Goal: Information Seeking & Learning: Learn about a topic

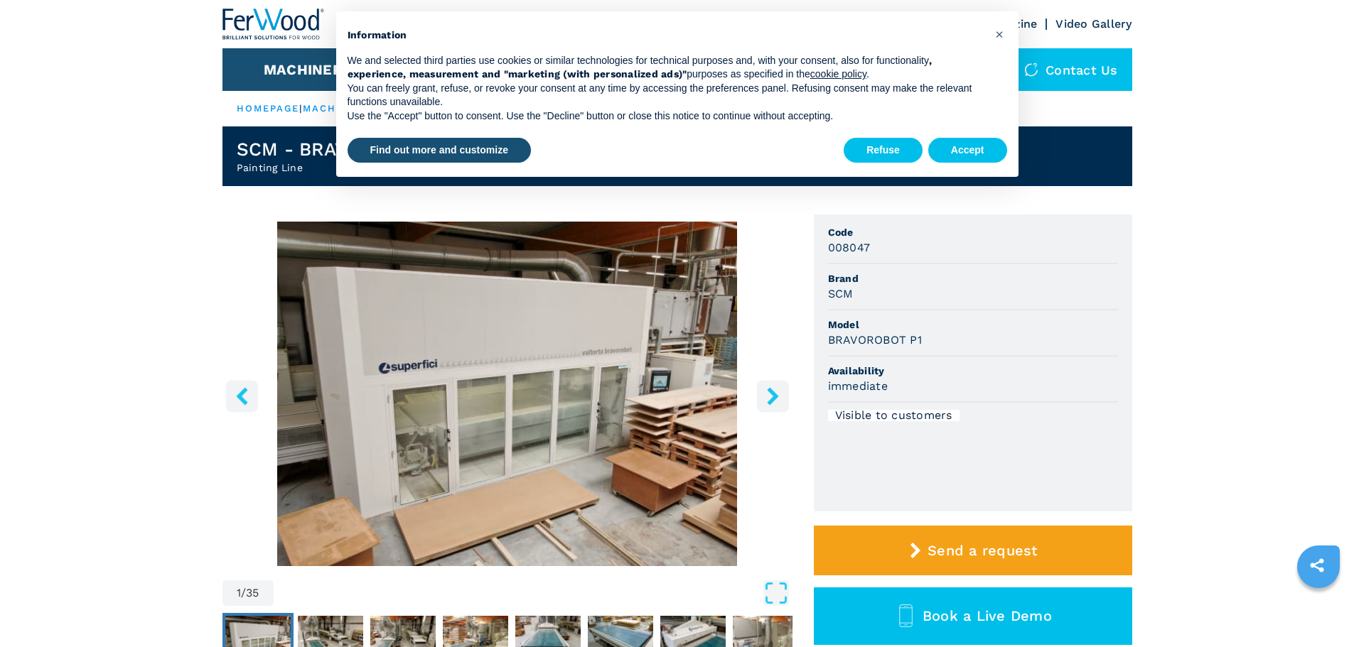
click at [906, 142] on button "Refuse" at bounding box center [883, 151] width 79 height 26
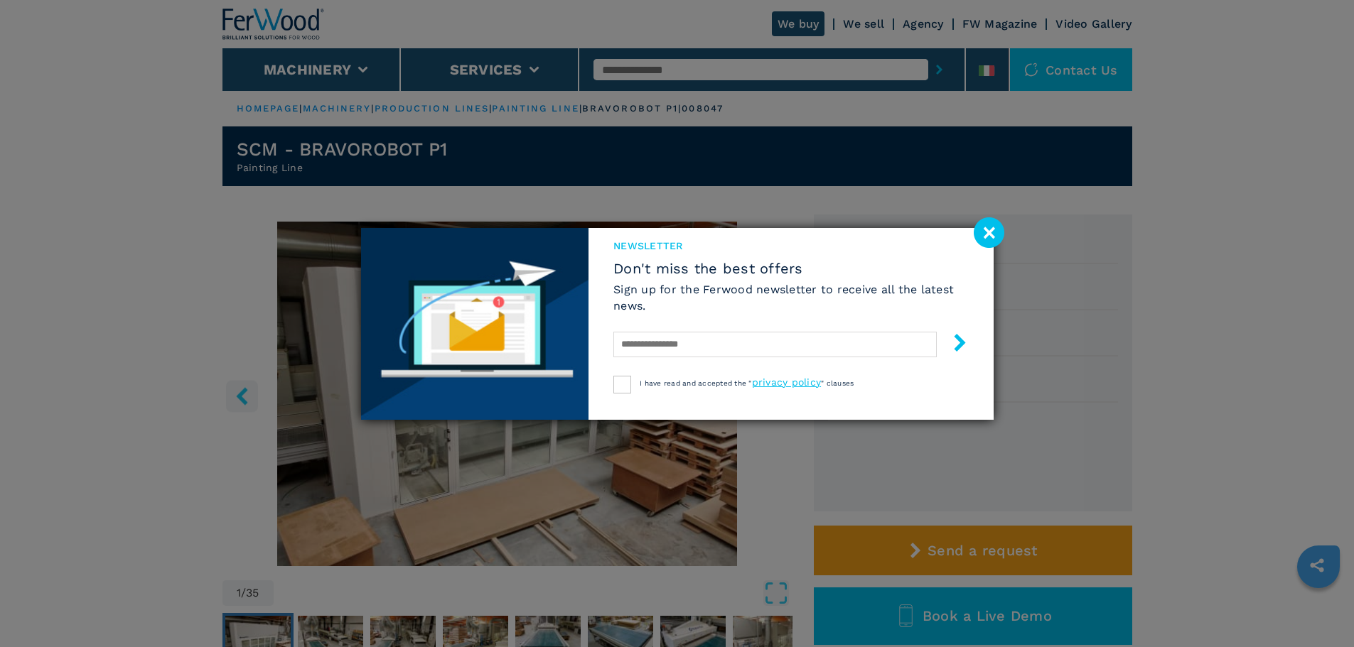
click at [995, 237] on image at bounding box center [989, 232] width 31 height 31
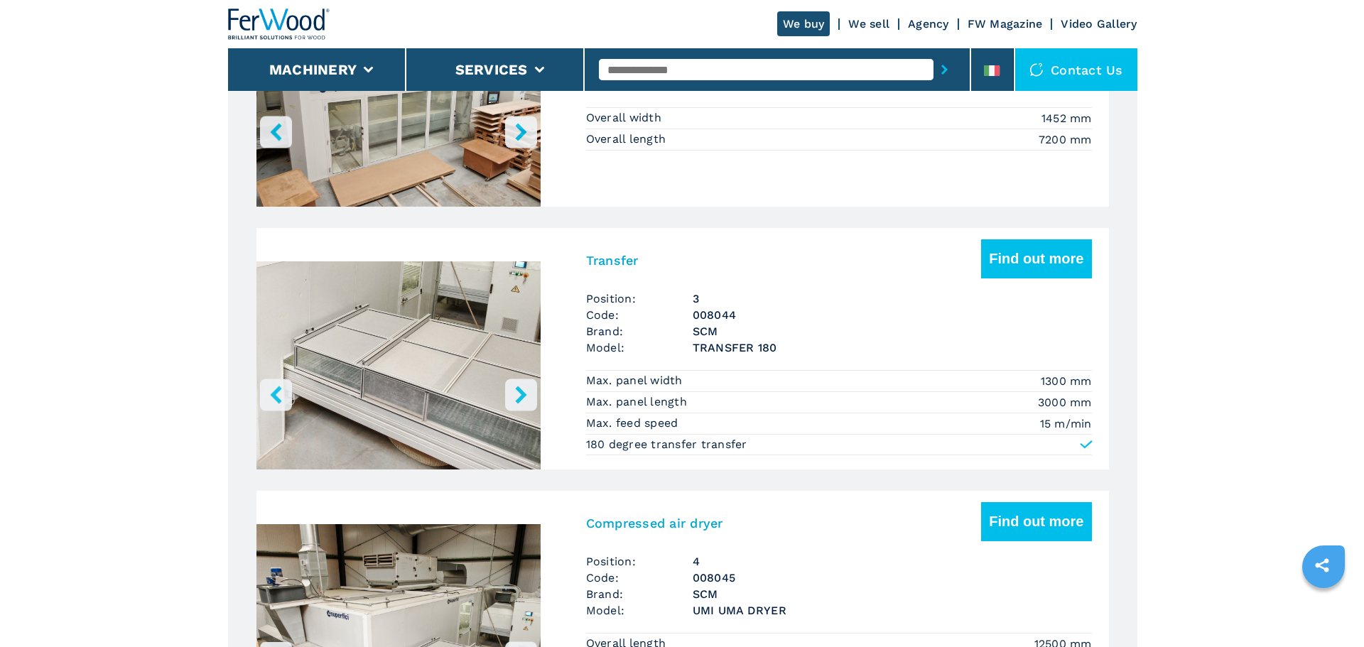
scroll to position [1327, 0]
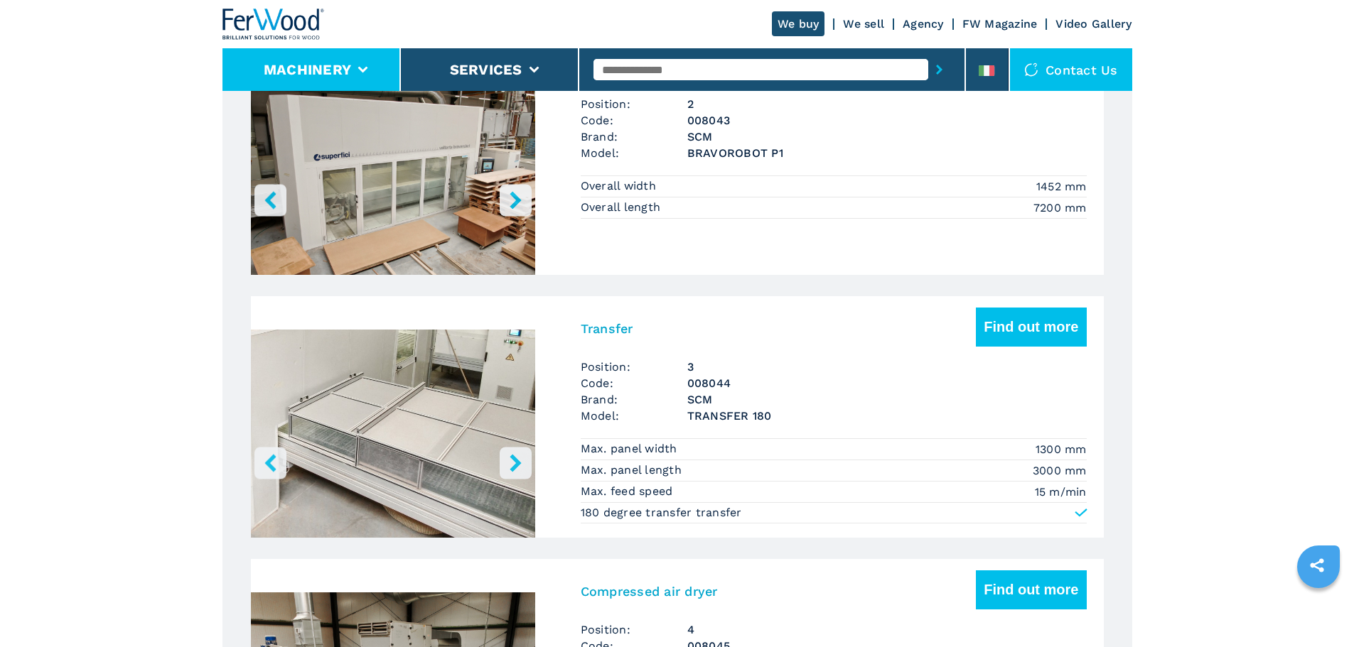
click at [393, 68] on li "Machinery" at bounding box center [311, 69] width 178 height 43
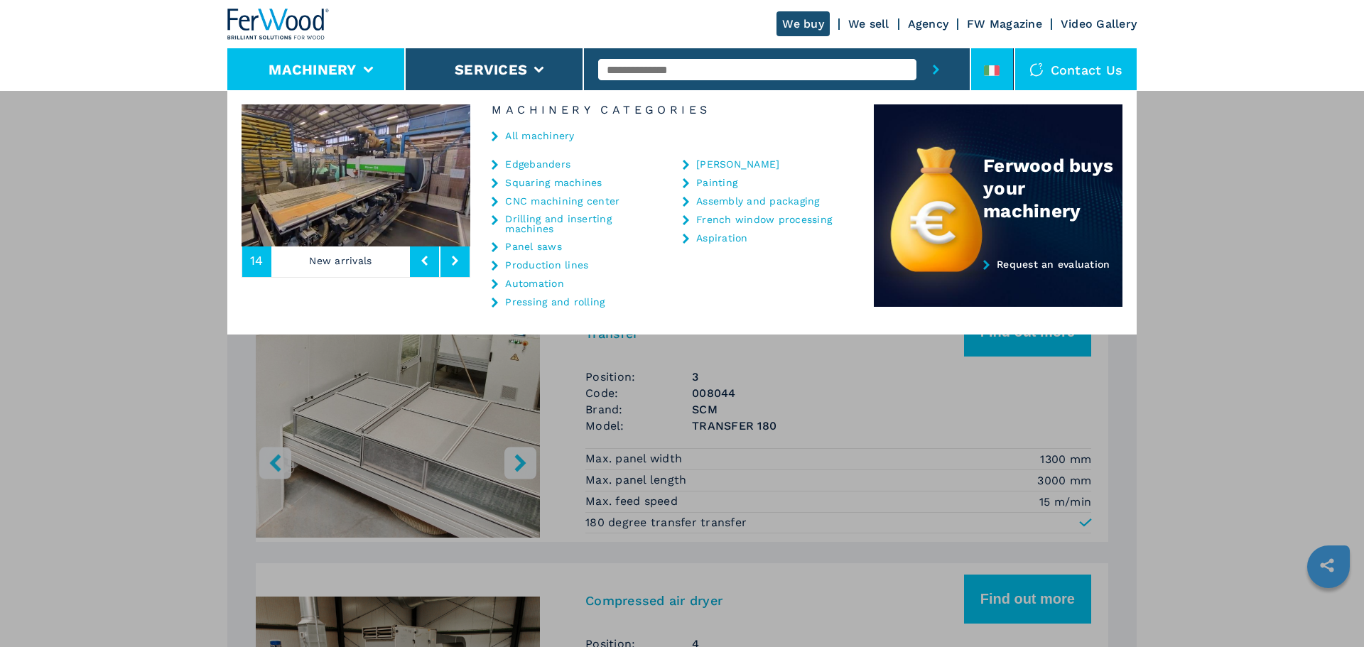
click at [998, 71] on icon at bounding box center [998, 70] width 6 height 11
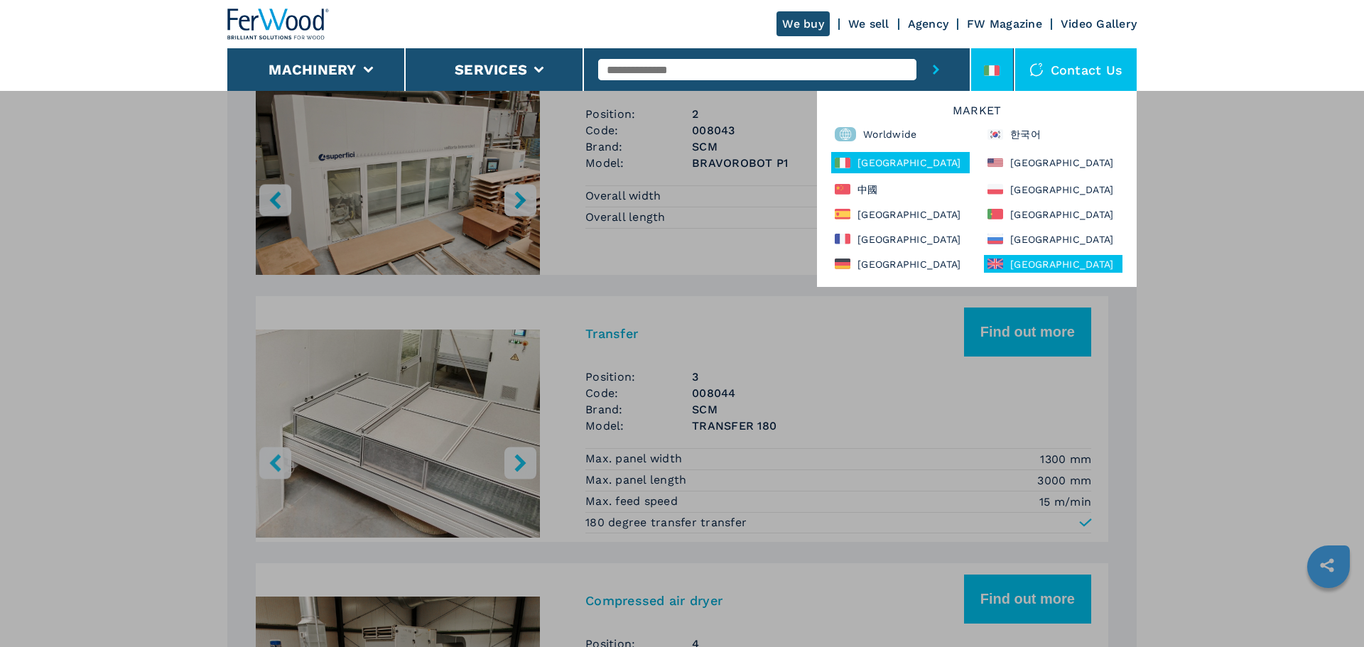
click at [1031, 265] on font "United Kingdom" at bounding box center [1062, 264] width 103 height 11
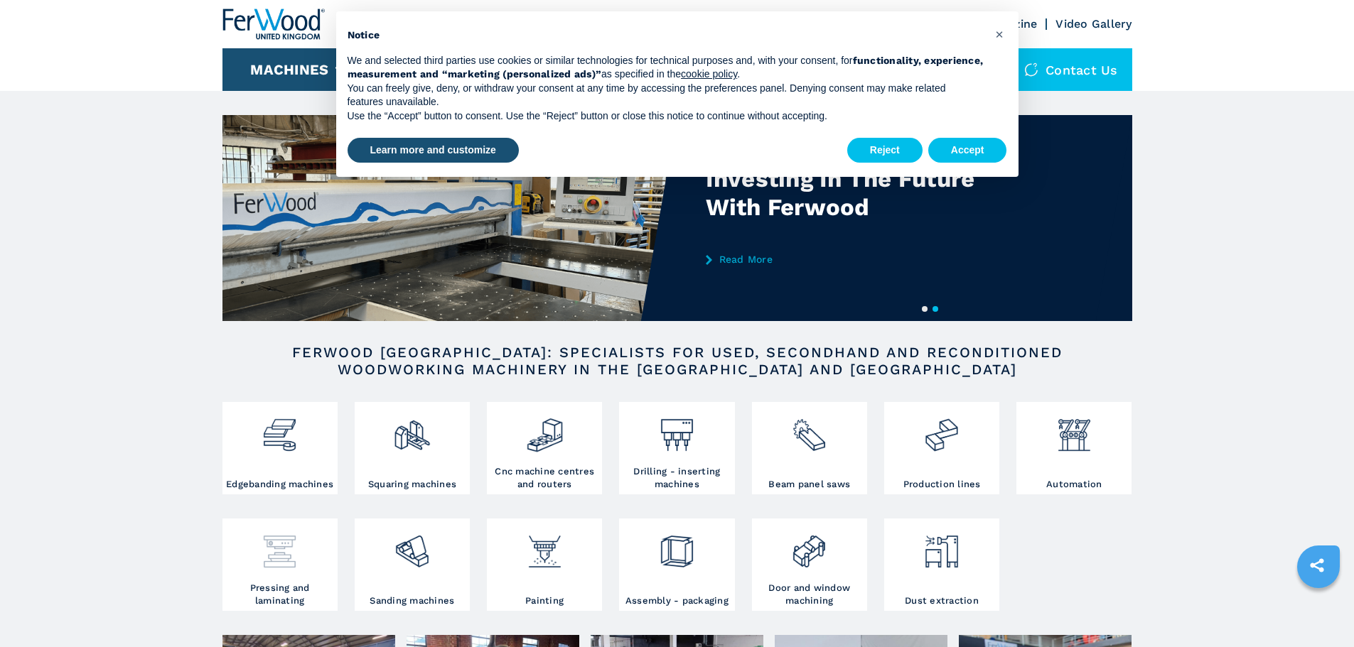
click at [308, 571] on div at bounding box center [280, 546] width 108 height 48
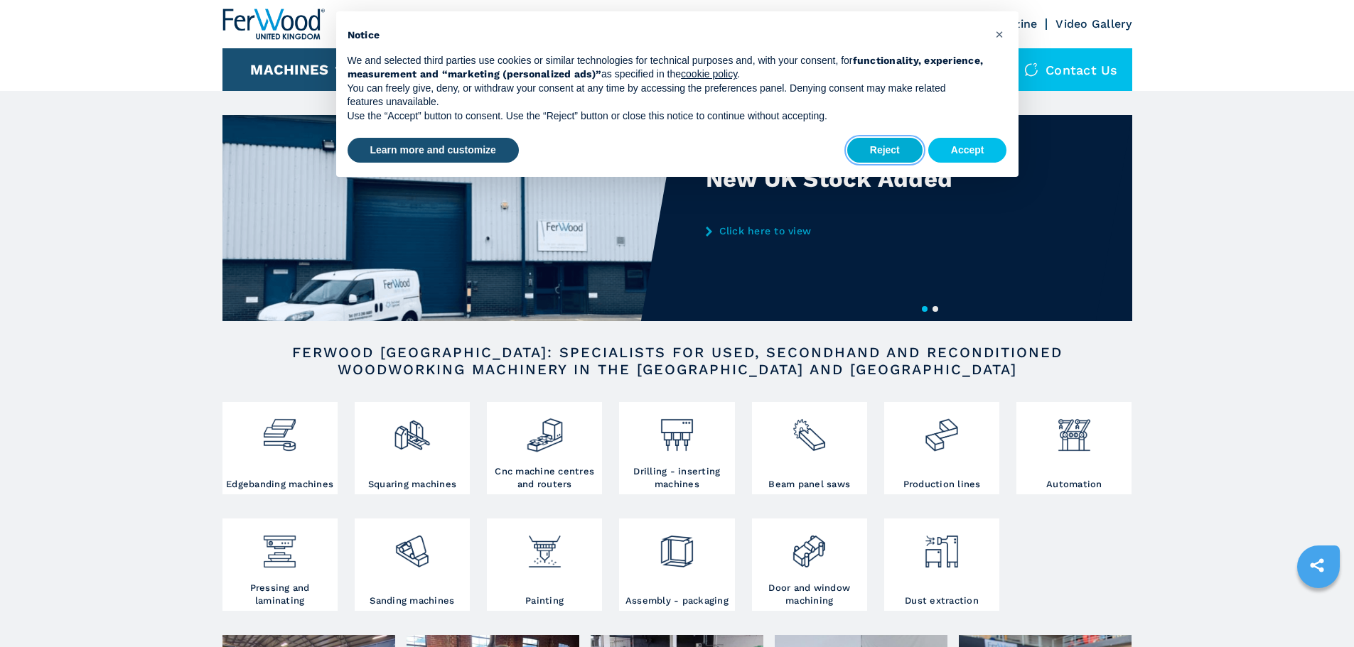
click at [911, 149] on button "Reject" at bounding box center [884, 151] width 75 height 26
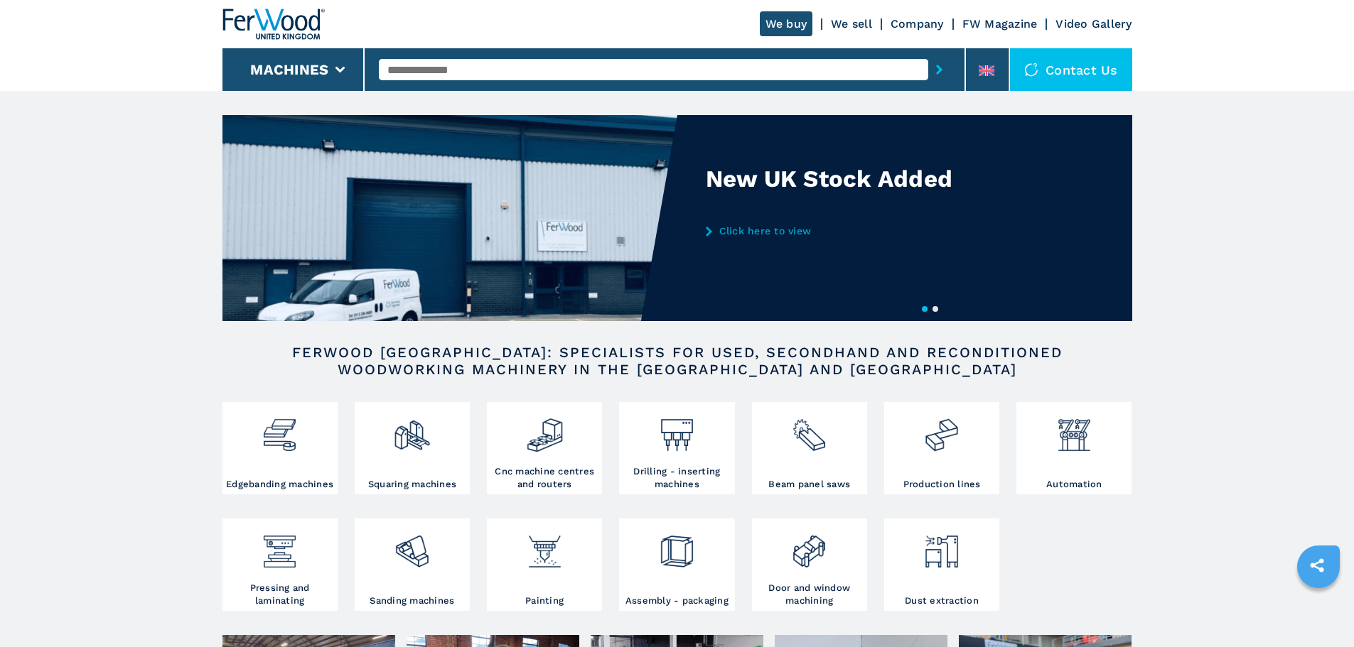
scroll to position [166, 0]
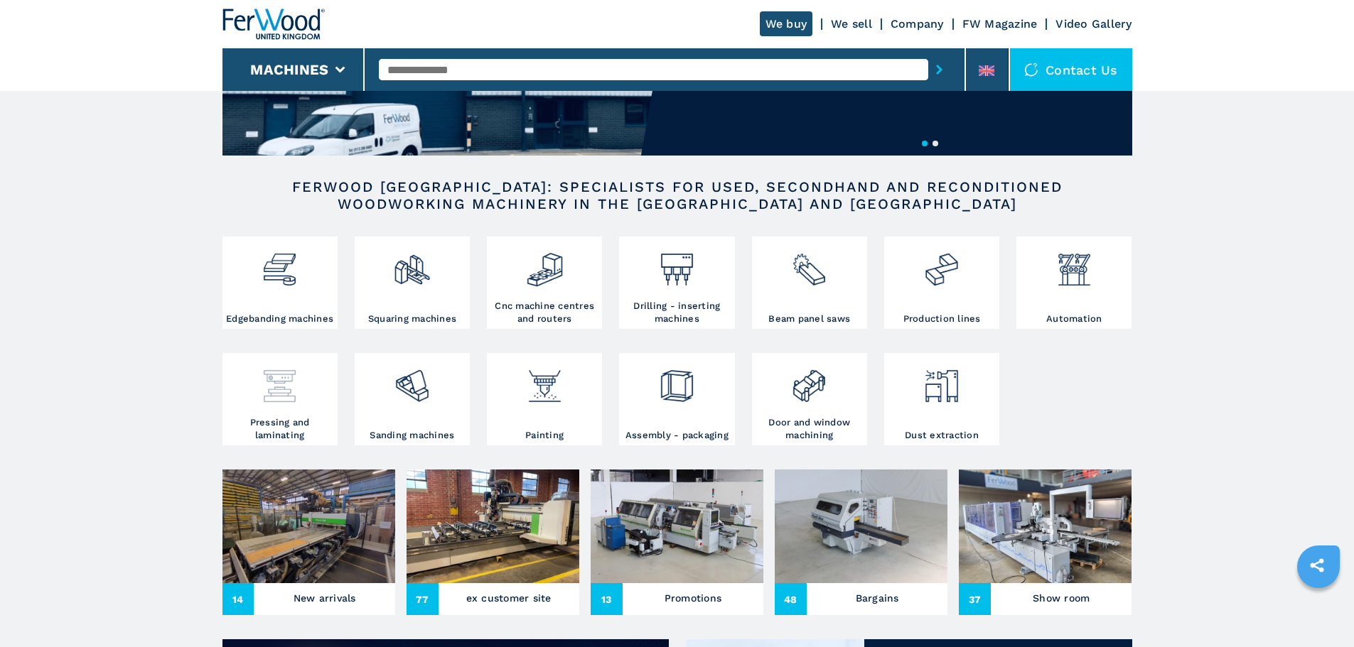
click at [307, 405] on div at bounding box center [280, 381] width 108 height 48
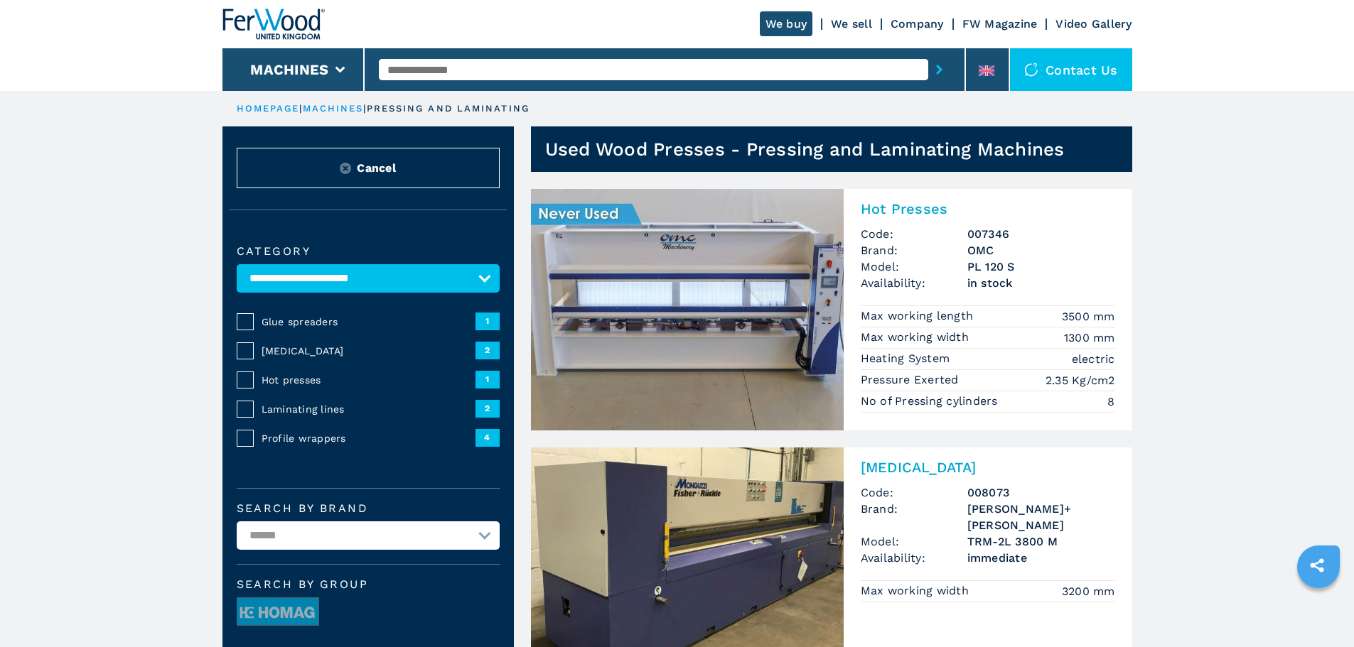
click at [652, 340] on img at bounding box center [687, 310] width 313 height 242
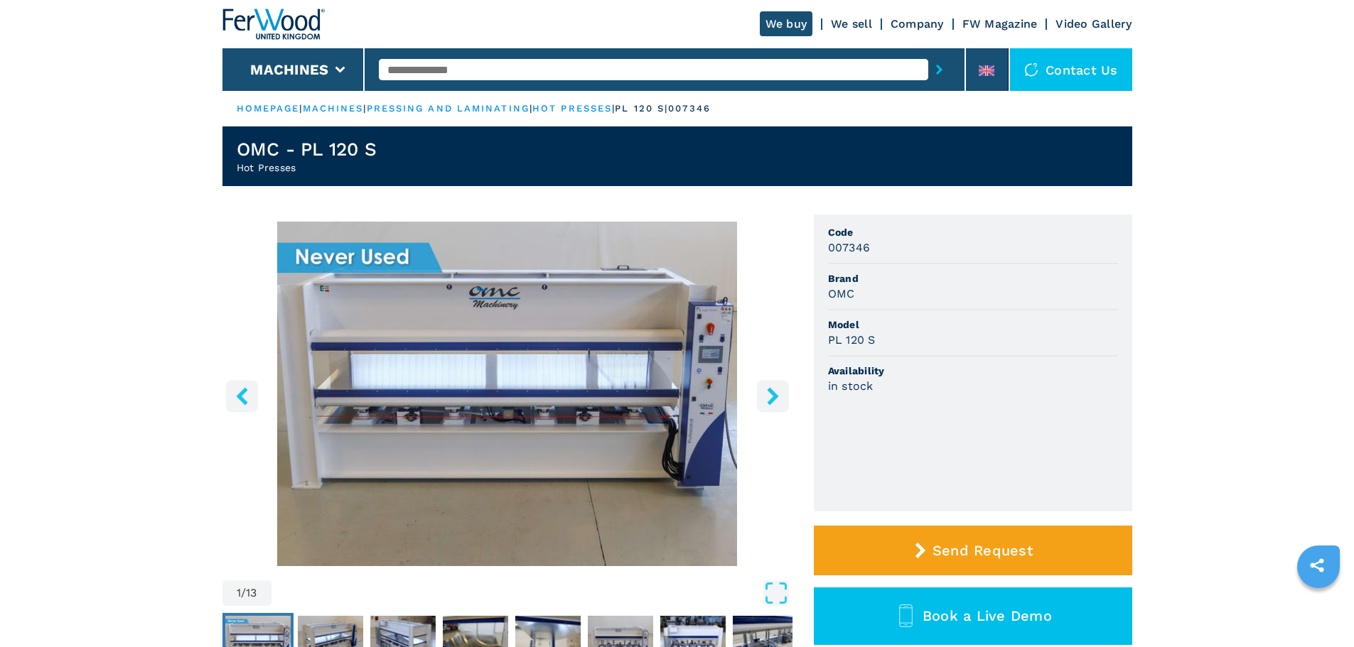
click at [352, 101] on ul "HOMEPAGE | machines | pressing and laminating | hot presses | pl 120 s | 007346" at bounding box center [677, 109] width 910 height 36
click at [352, 105] on link "machines" at bounding box center [333, 108] width 61 height 11
click at [363, 104] on link "machines" at bounding box center [333, 108] width 61 height 11
click at [274, 64] on button "Machines" at bounding box center [289, 69] width 78 height 17
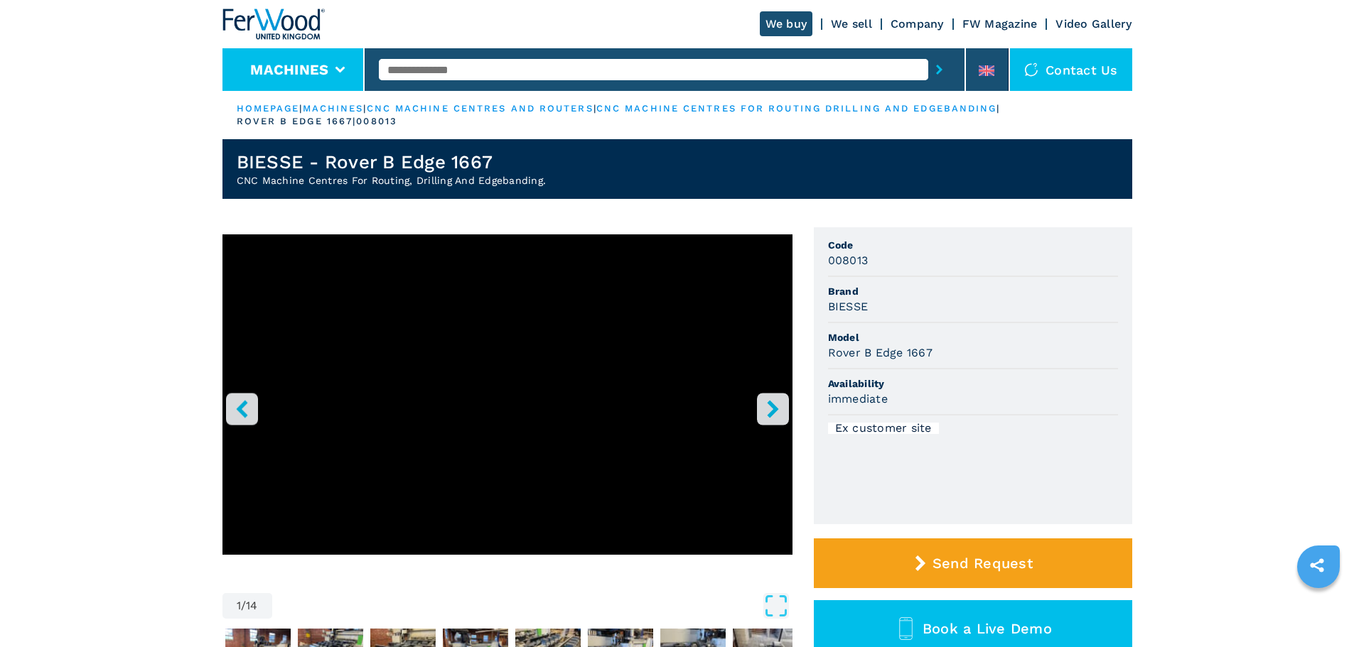
click at [298, 64] on button "Machines" at bounding box center [289, 69] width 78 height 17
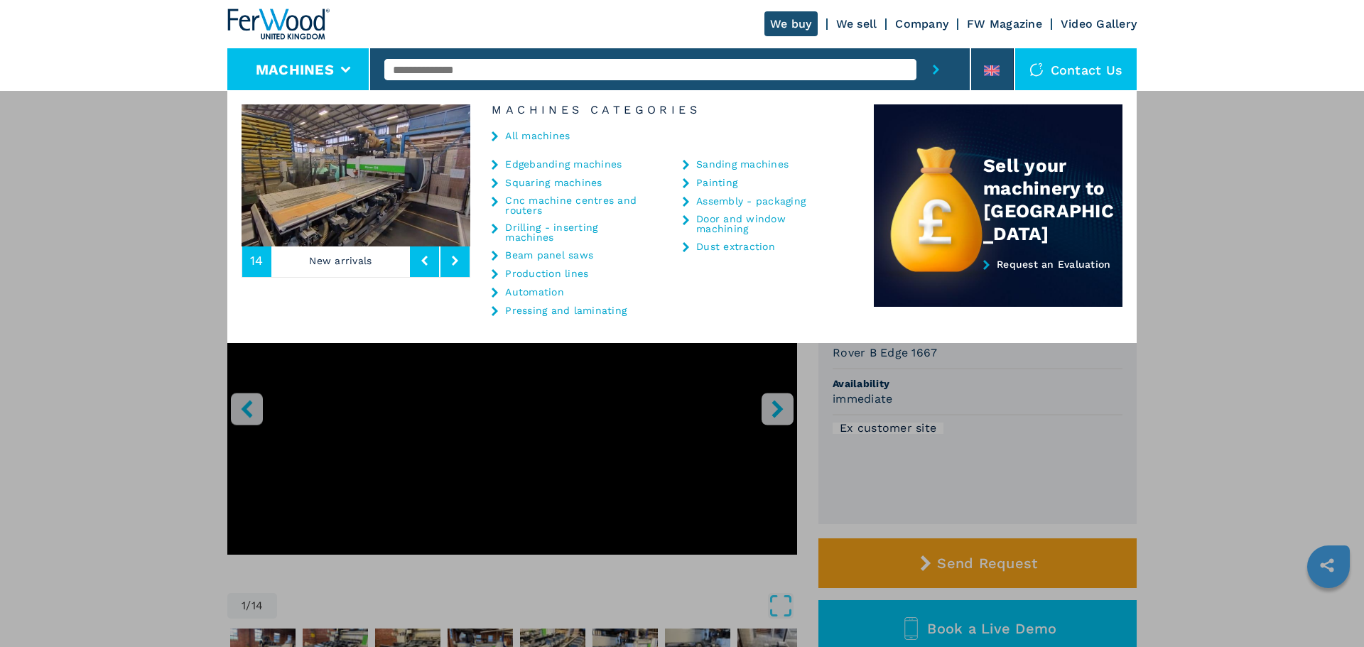
click at [550, 298] on li "Automation" at bounding box center [570, 295] width 156 height 18
click at [539, 294] on link "Automation" at bounding box center [534, 292] width 59 height 10
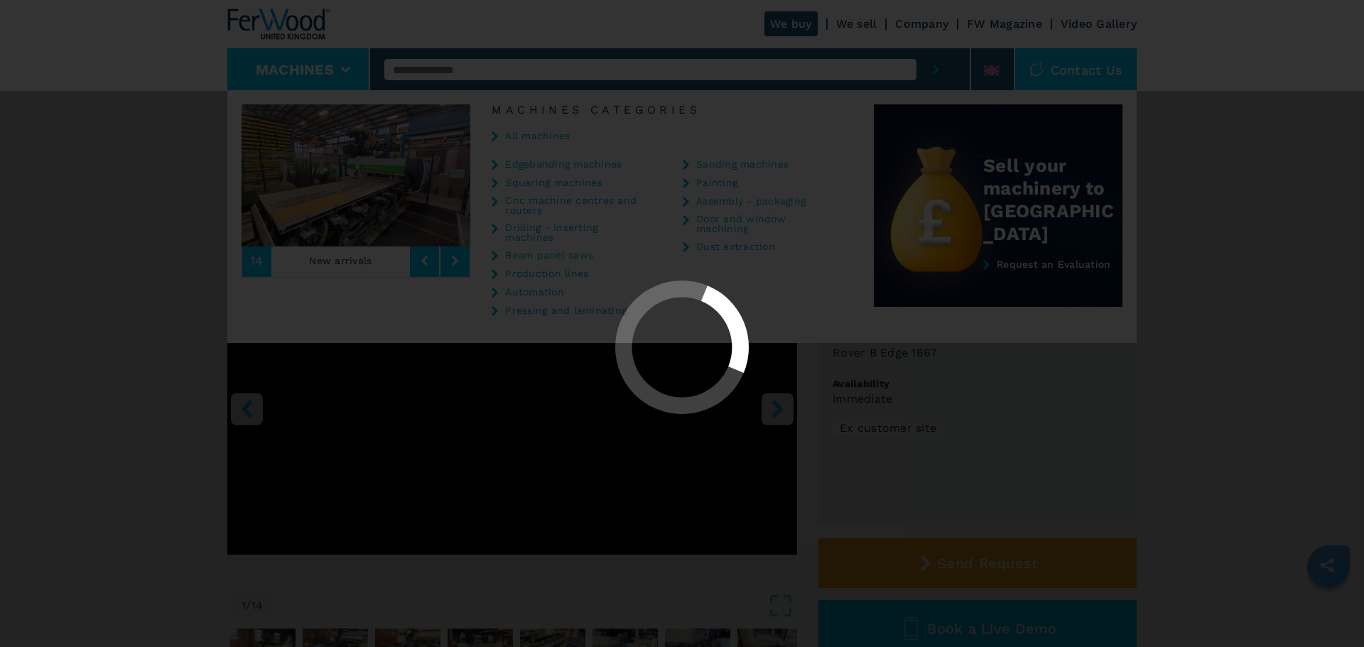
select select "**********"
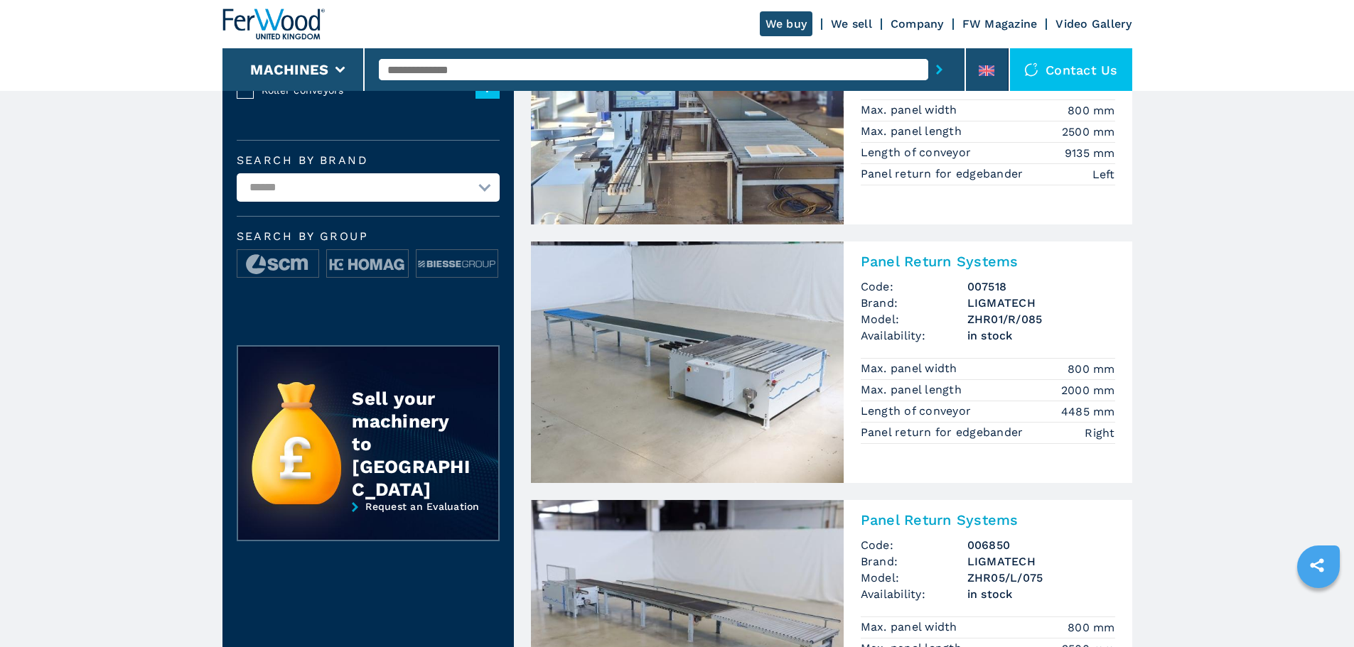
scroll to position [497, 0]
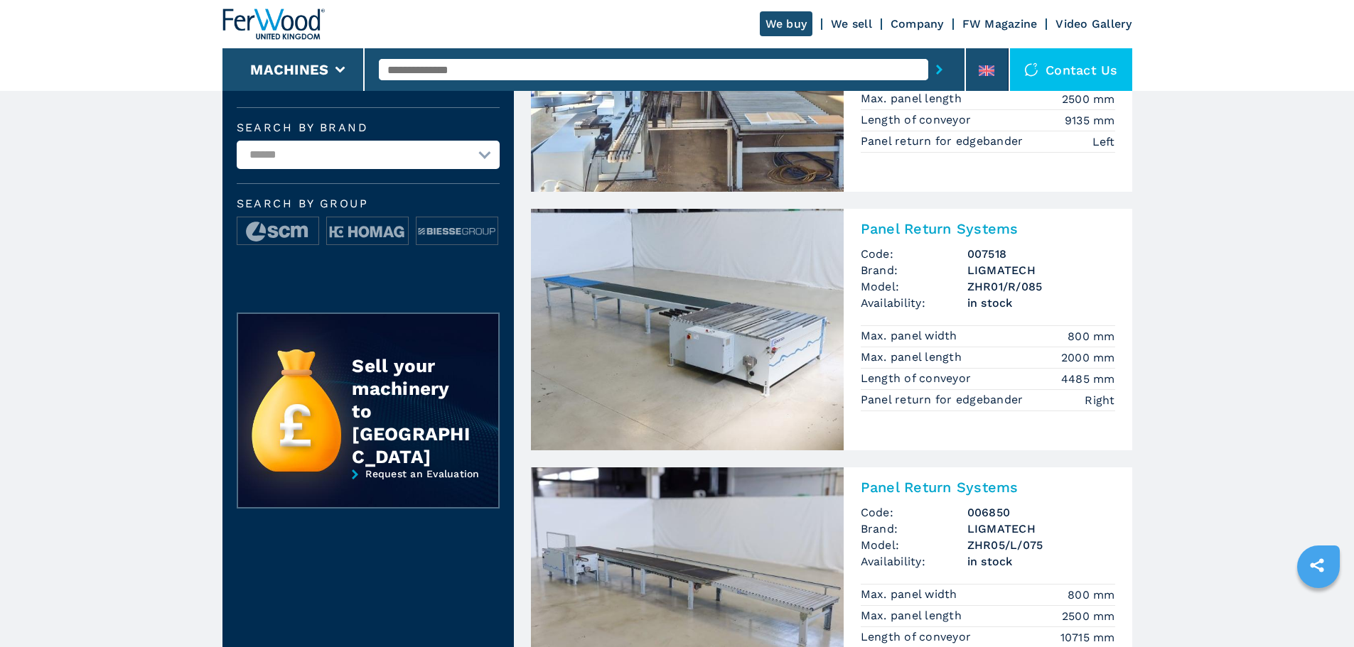
click at [777, 329] on img at bounding box center [687, 330] width 313 height 242
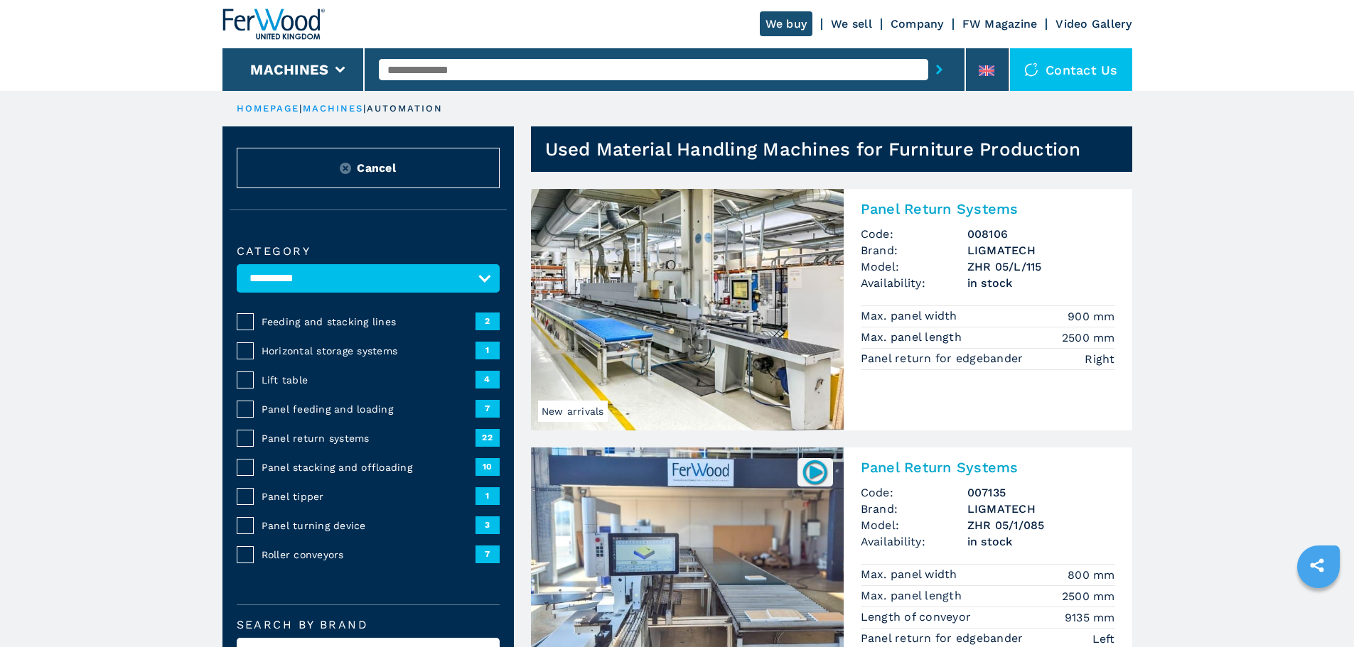
scroll to position [143, 0]
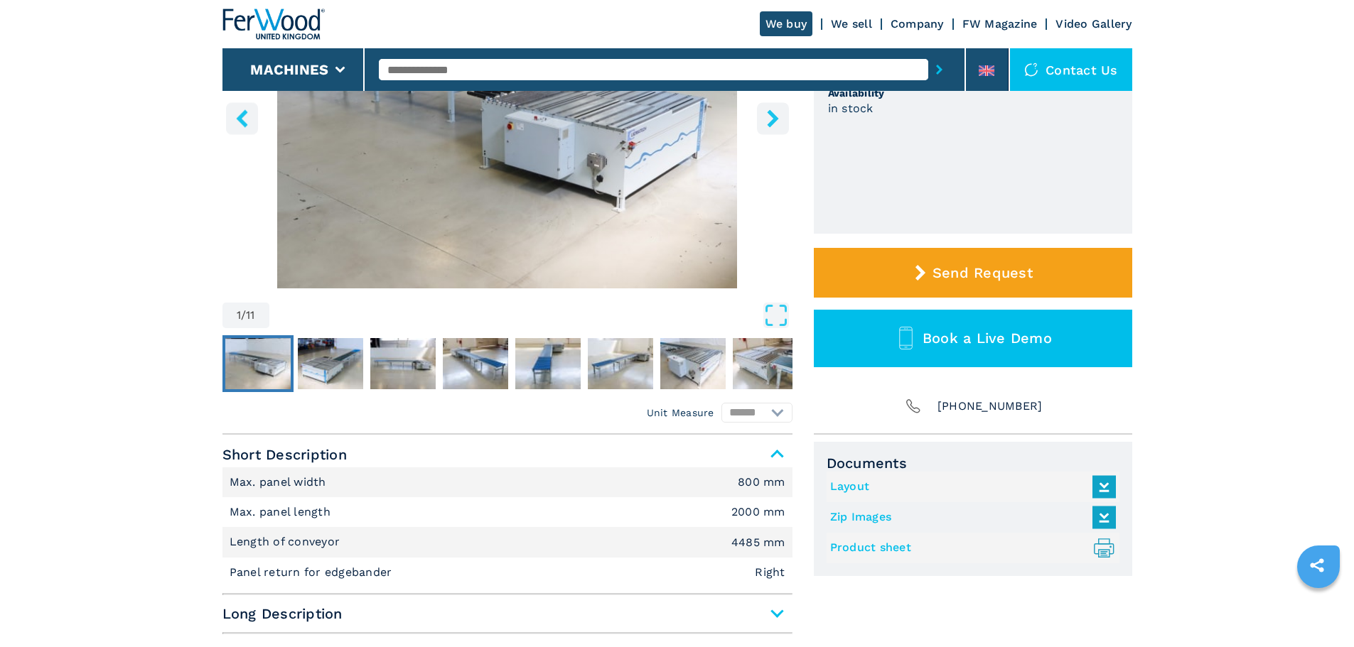
scroll to position [332, 0]
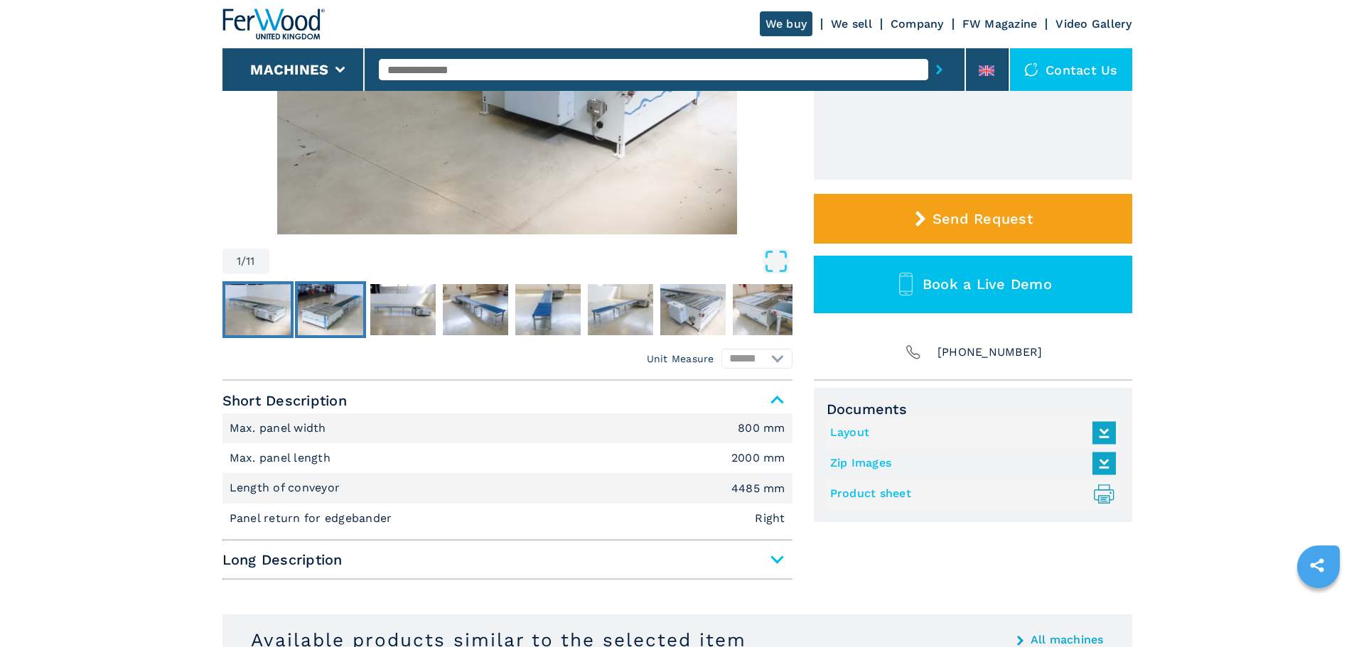
click at [319, 309] on img "Go to Slide 2" at bounding box center [330, 309] width 65 height 51
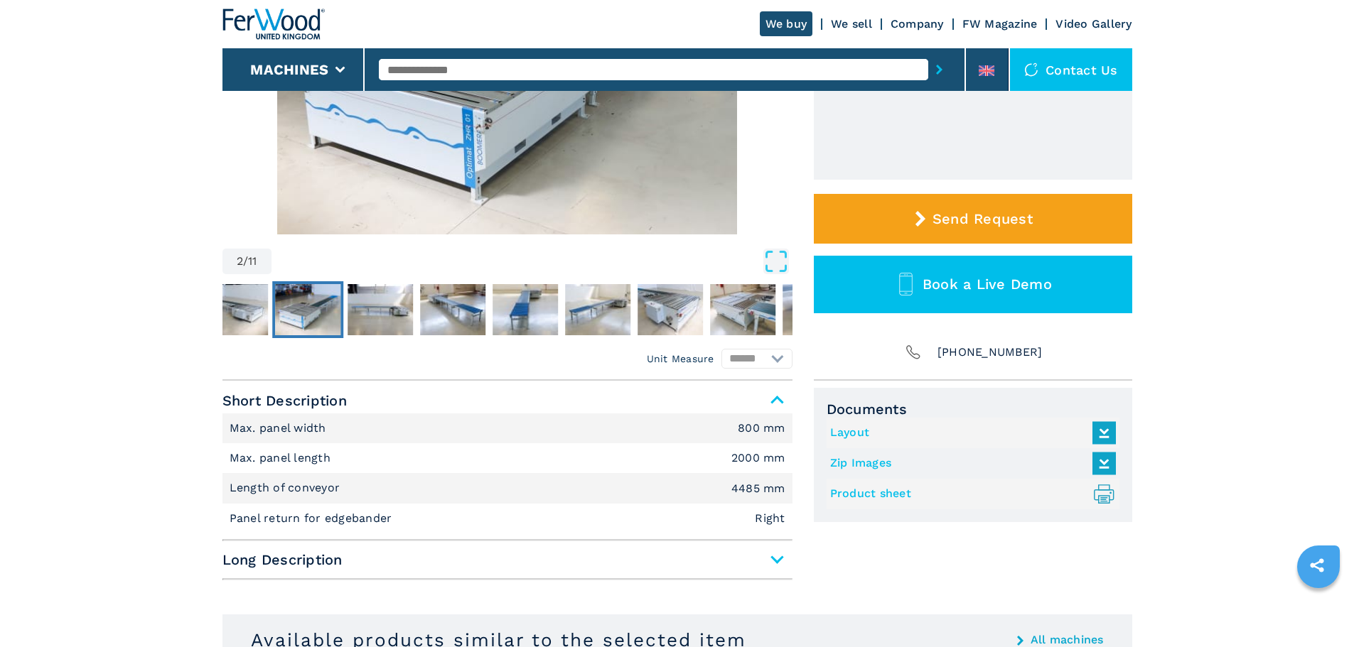
scroll to position [166, 0]
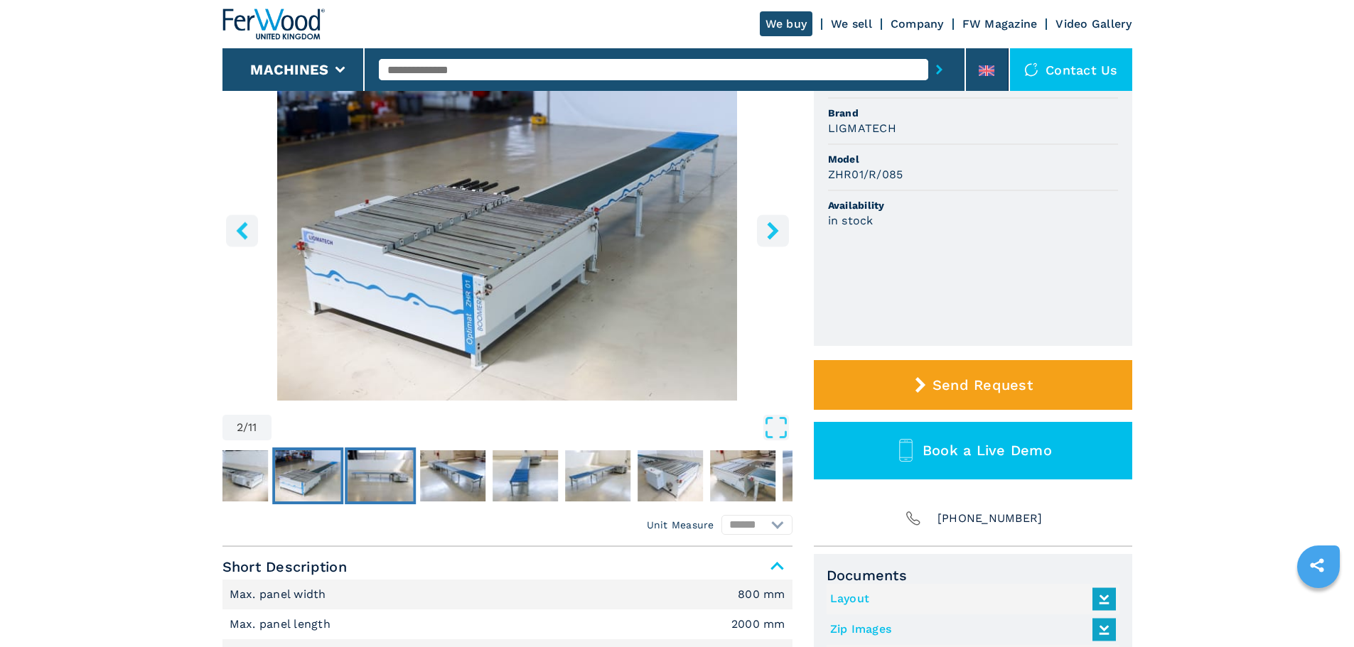
click at [392, 470] on img "Go to Slide 3" at bounding box center [380, 476] width 65 height 51
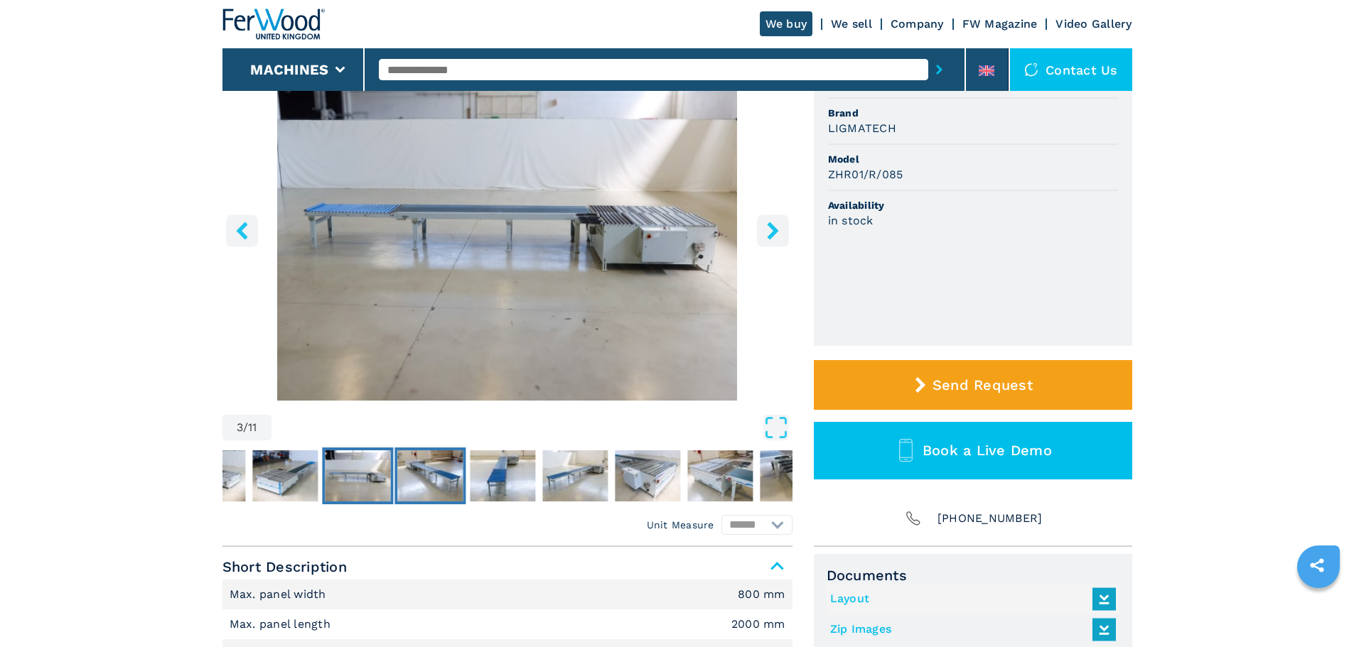
click at [456, 480] on img "Go to Slide 4" at bounding box center [429, 476] width 65 height 51
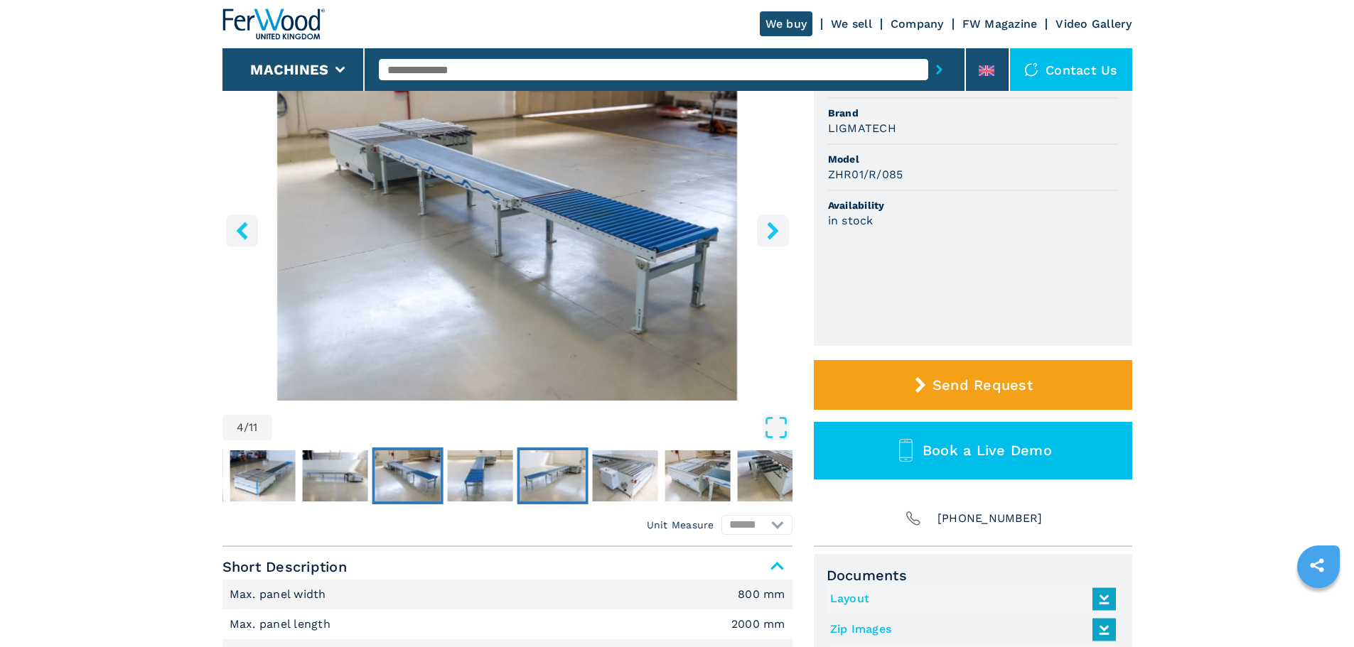
click at [545, 472] on img "Go to Slide 6" at bounding box center [551, 476] width 65 height 51
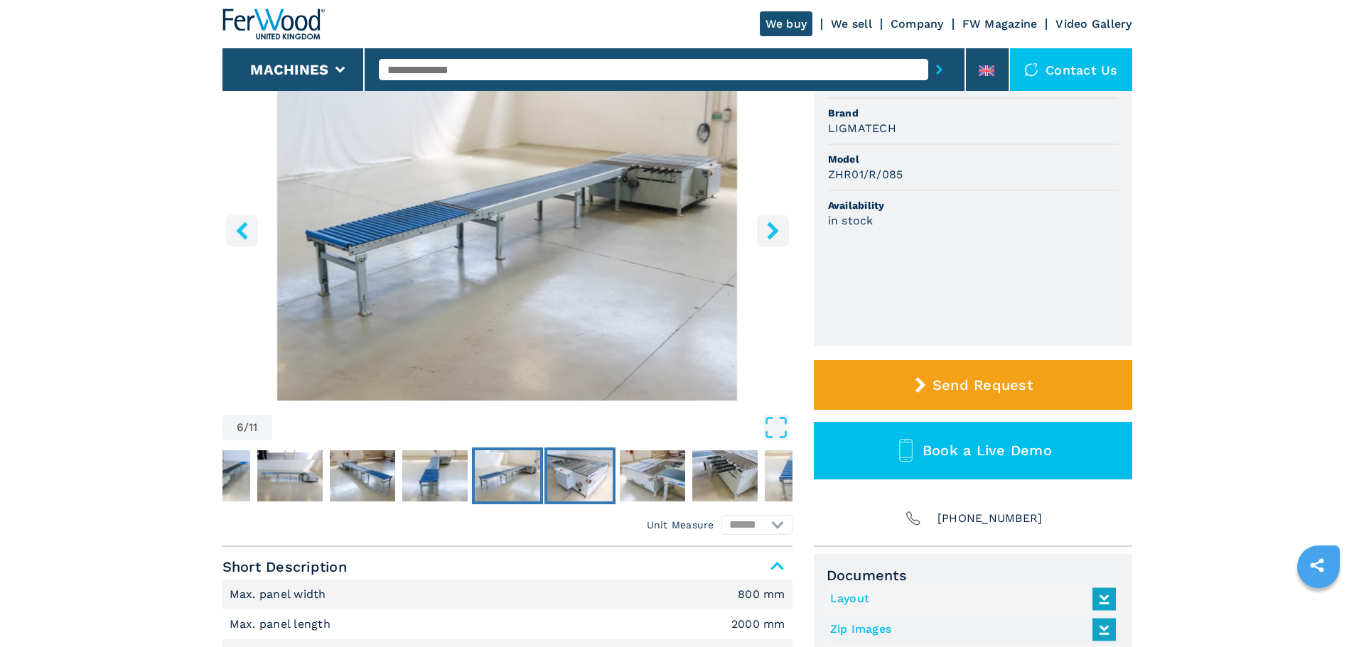
click at [596, 471] on img "Go to Slide 7" at bounding box center [579, 476] width 65 height 51
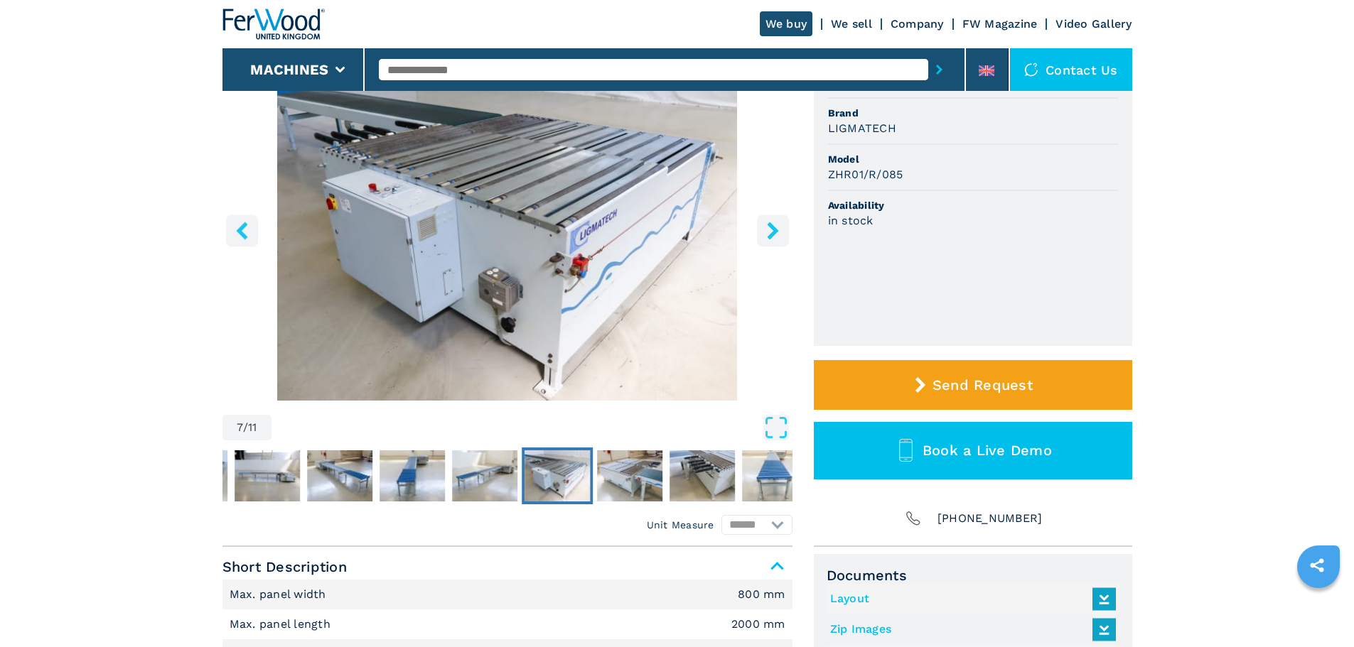
scroll to position [497, 0]
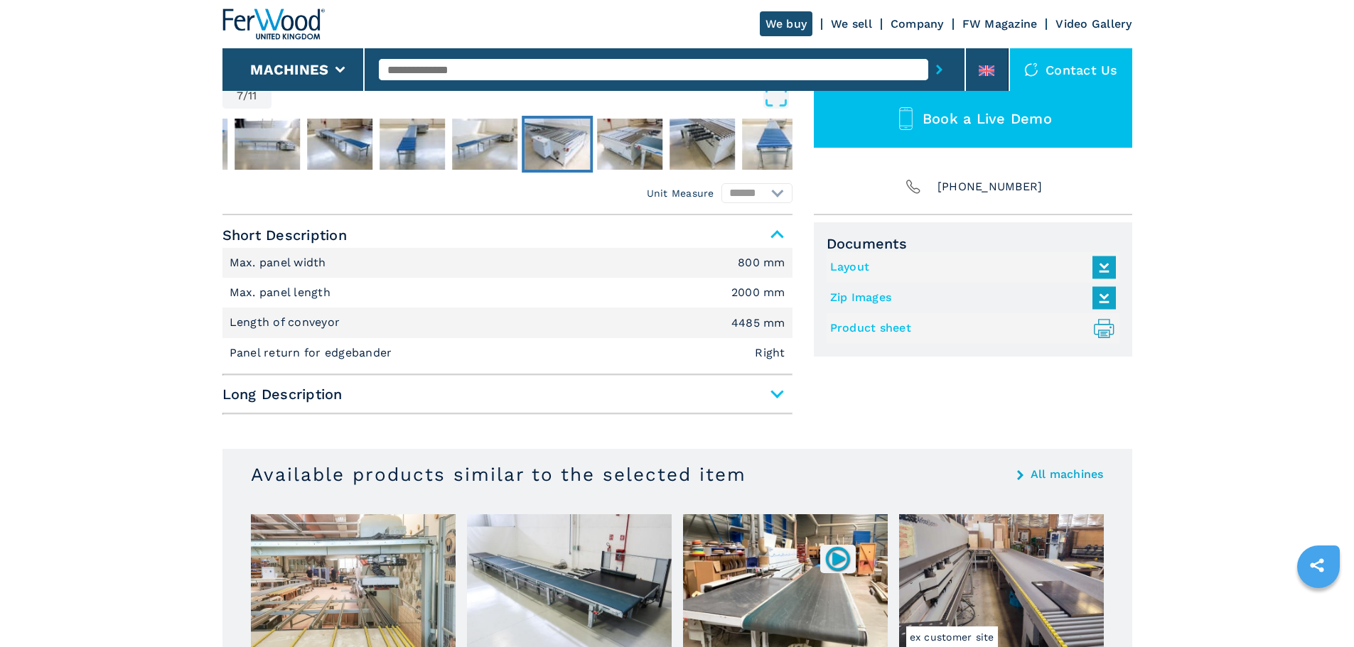
click at [666, 388] on span "Long Description" at bounding box center [507, 395] width 570 height 26
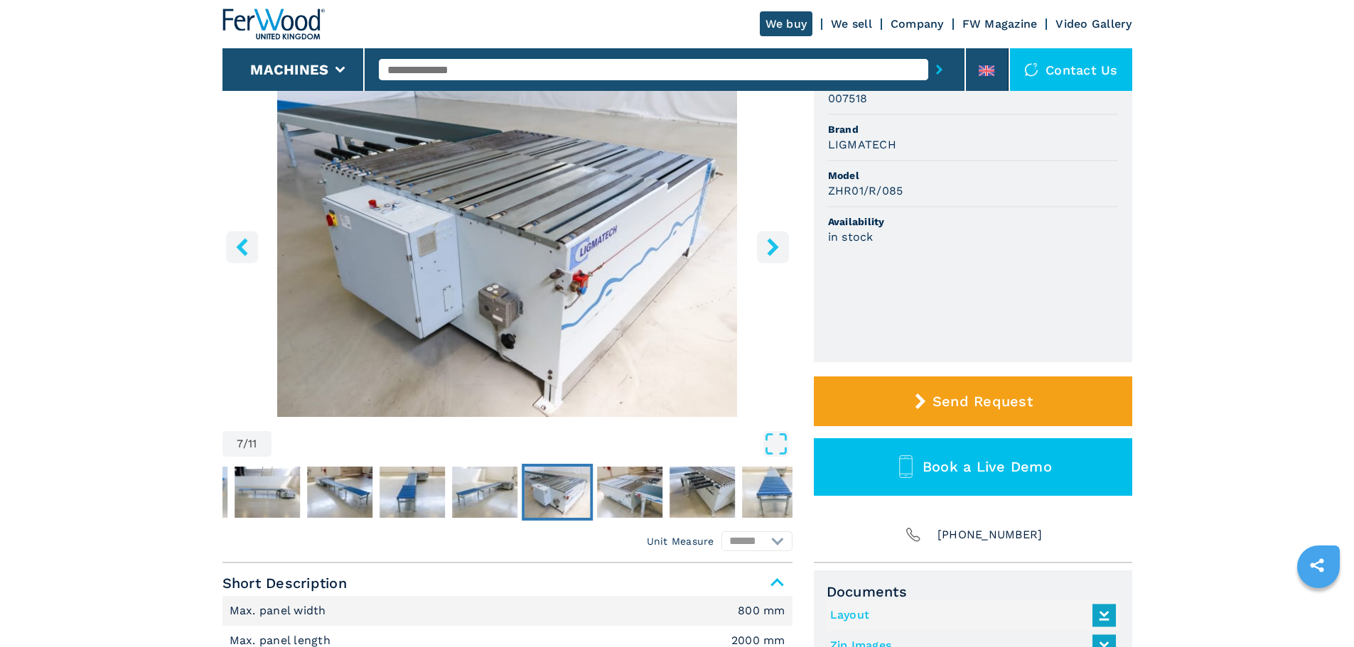
scroll to position [129, 0]
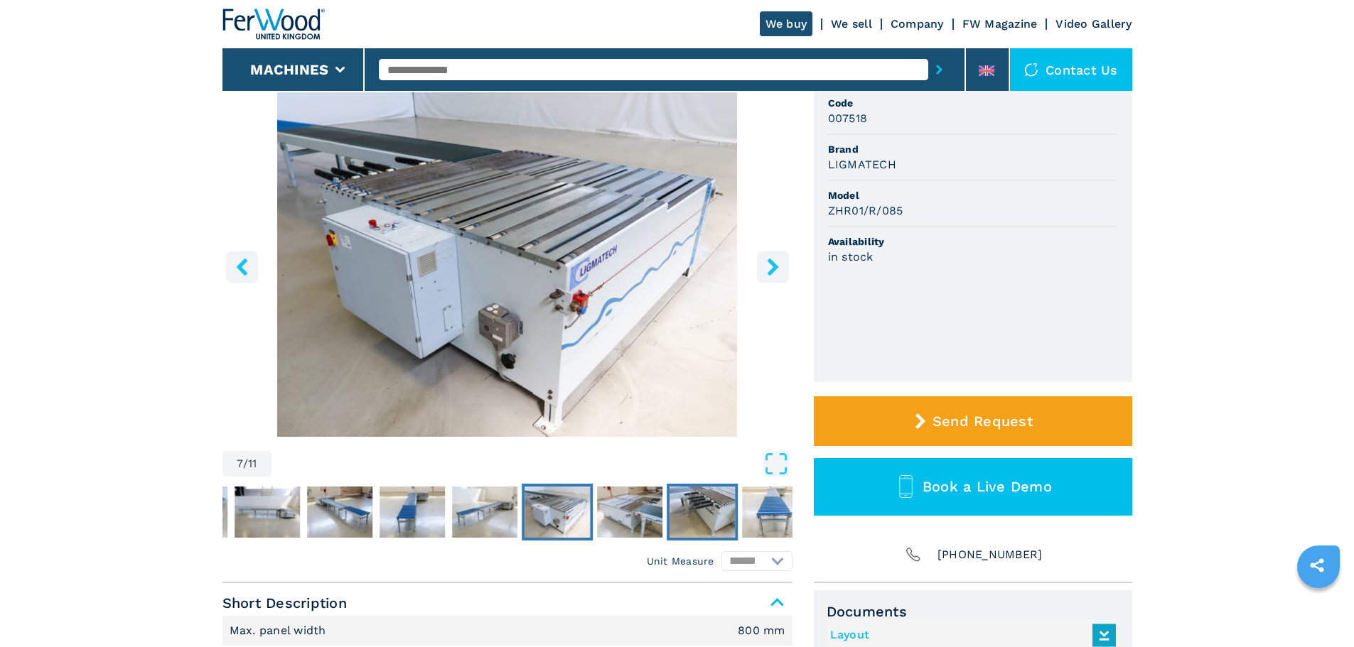
click at [683, 511] on img "Go to Slide 9" at bounding box center [701, 512] width 65 height 51
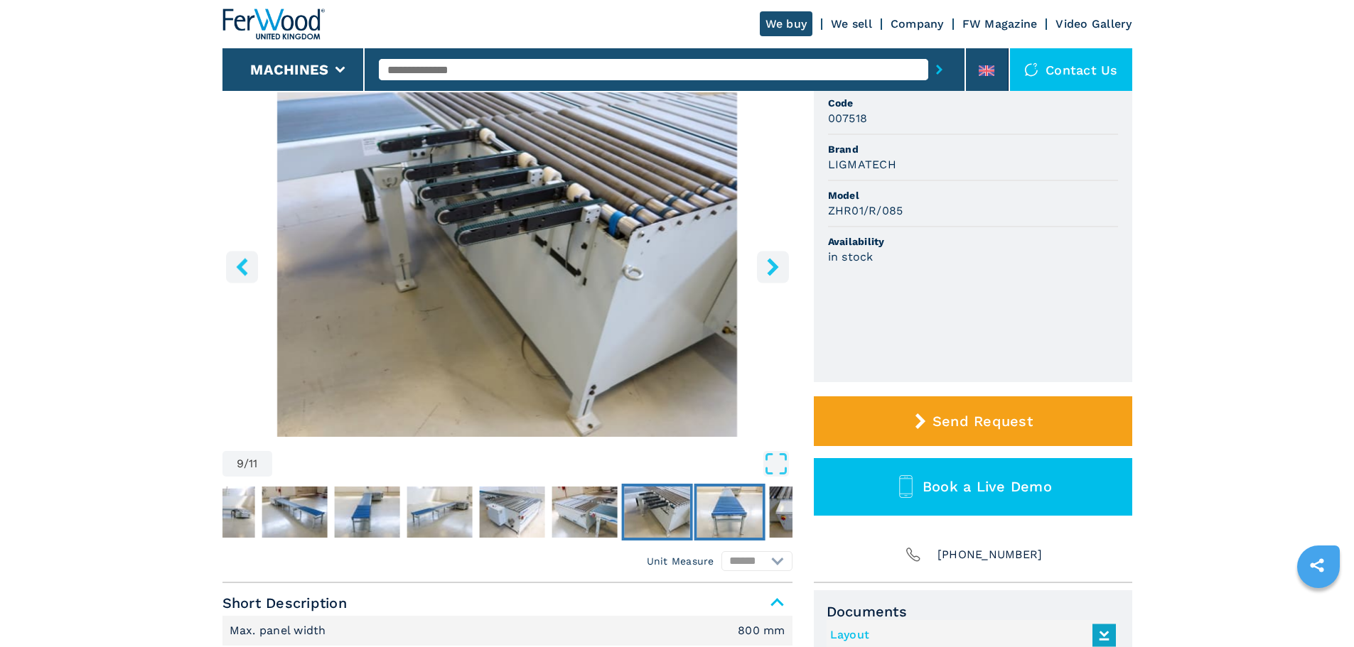
click at [750, 512] on img "Go to Slide 10" at bounding box center [728, 512] width 65 height 51
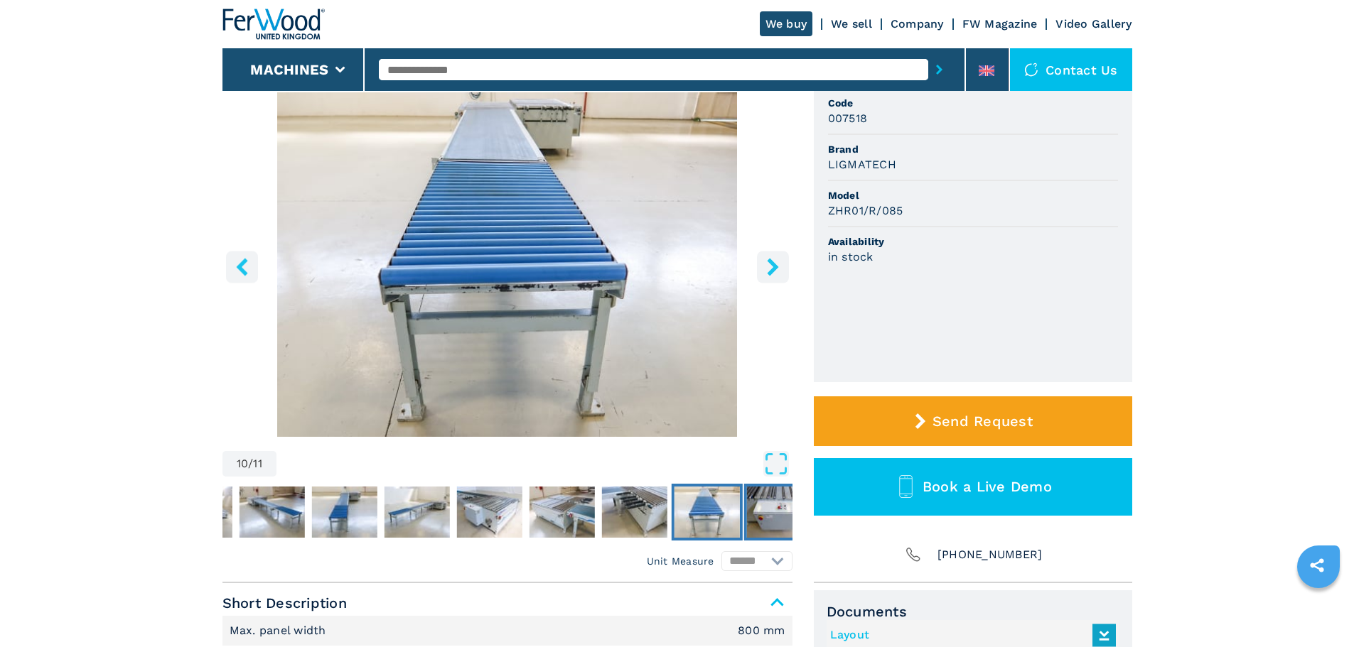
click at [782, 508] on img "Go to Slide 11" at bounding box center [778, 512] width 65 height 51
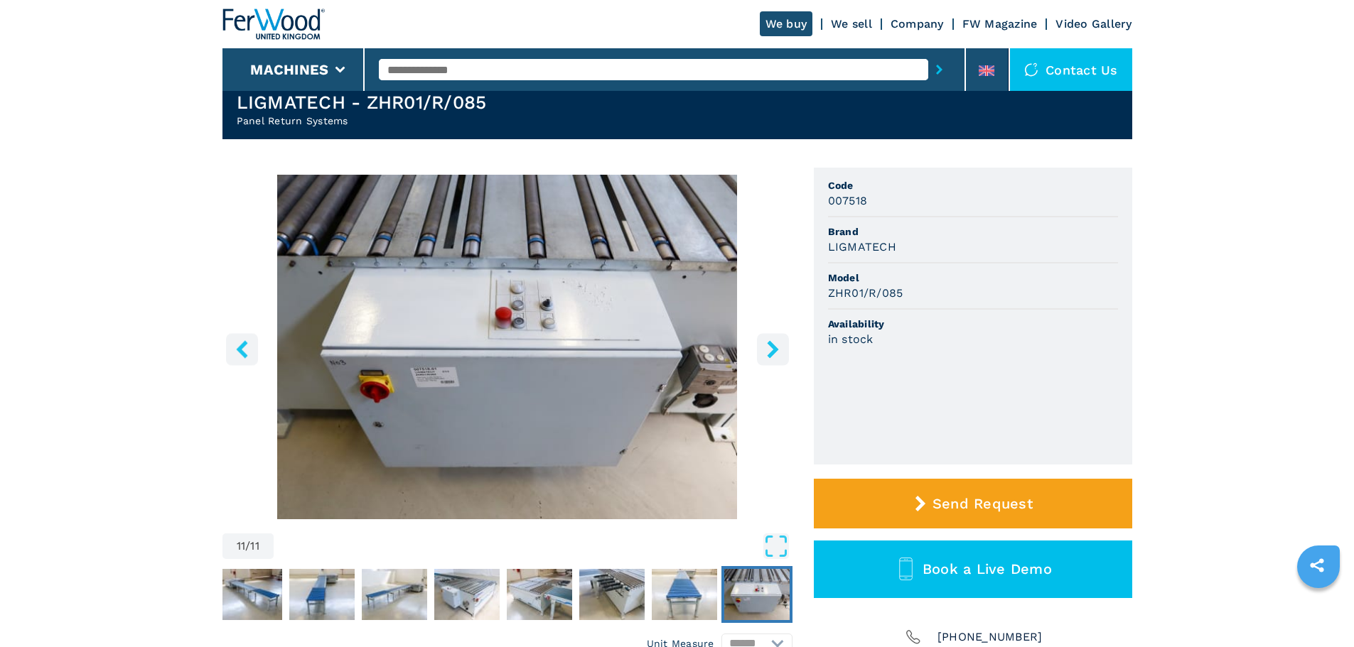
scroll to position [0, 0]
